Goal: Find specific page/section: Find specific page/section

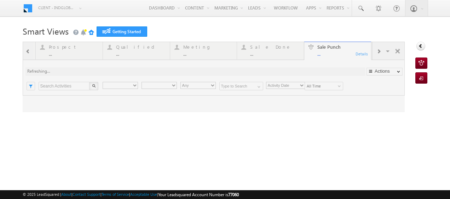
type input "Any Owner"
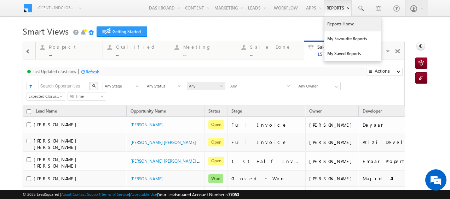
click at [333, 23] on link "Reports Home" at bounding box center [352, 24] width 57 height 15
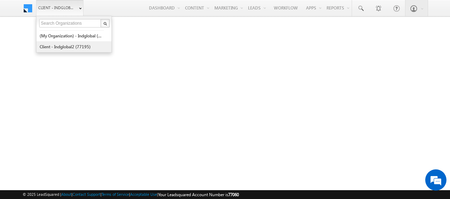
click at [65, 44] on link "Client - indglobal2 (77195)" at bounding box center [71, 46] width 65 height 11
